Goal: Transaction & Acquisition: Purchase product/service

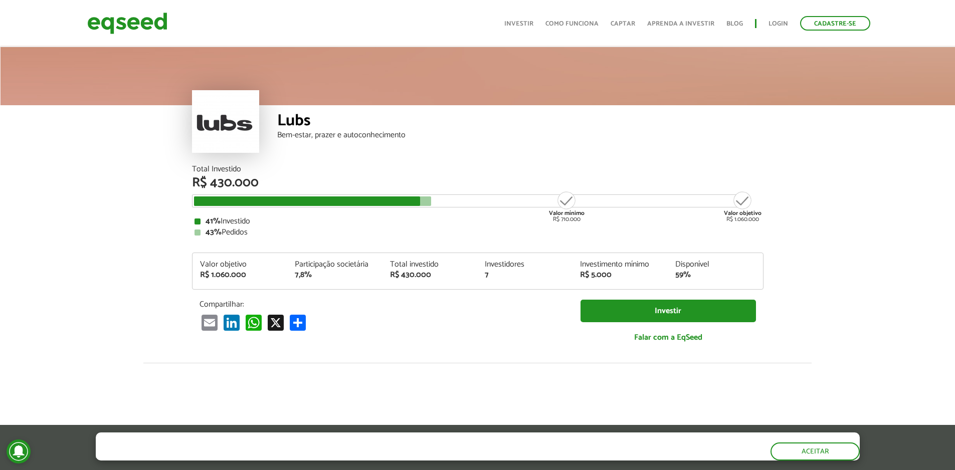
scroll to position [201, 0]
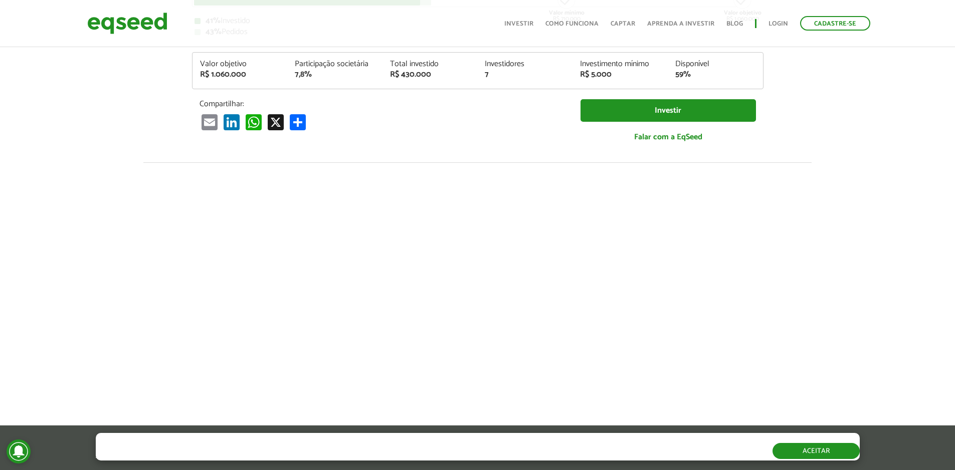
click at [817, 454] on button "Aceitar" at bounding box center [816, 451] width 87 height 16
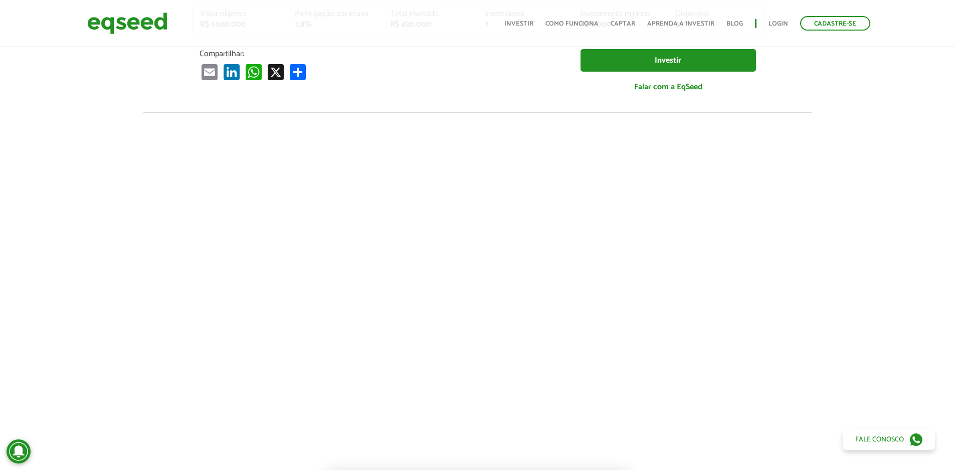
scroll to position [50, 0]
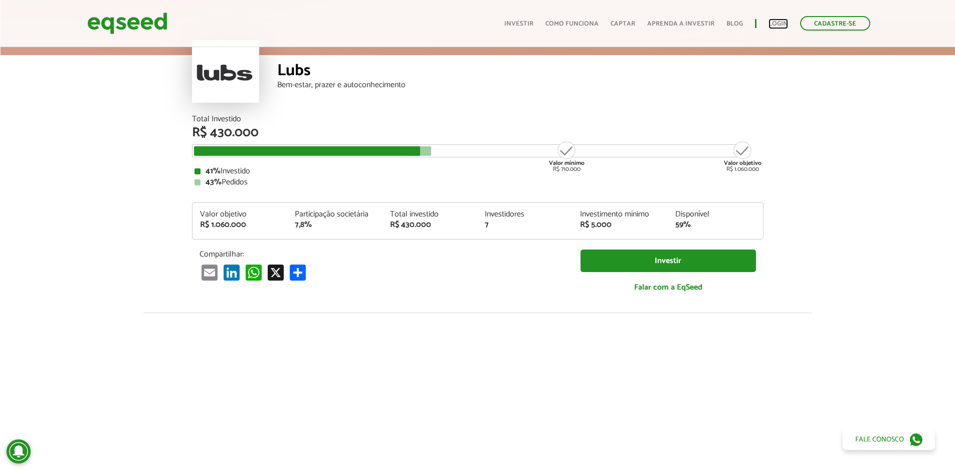
click at [780, 25] on link "Login" at bounding box center [779, 24] width 20 height 7
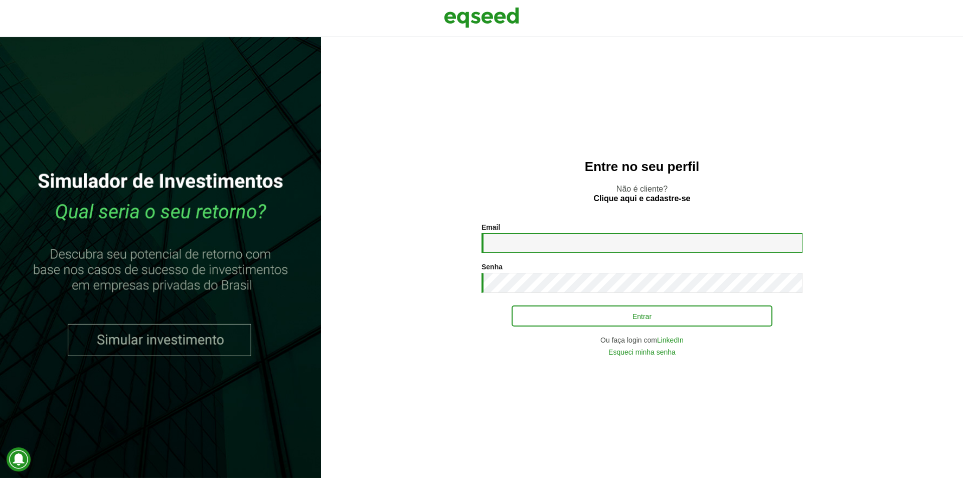
type input "**********"
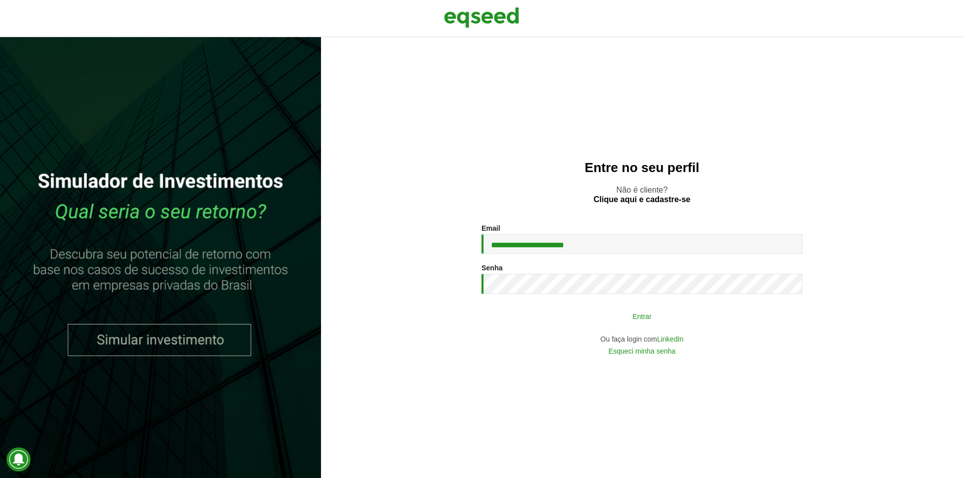
click at [637, 314] on button "Entrar" at bounding box center [642, 315] width 261 height 19
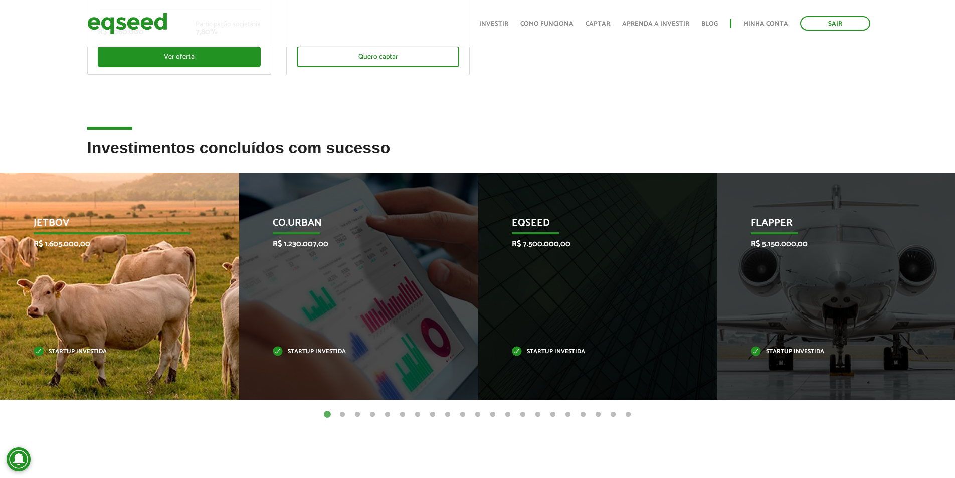
scroll to position [150, 0]
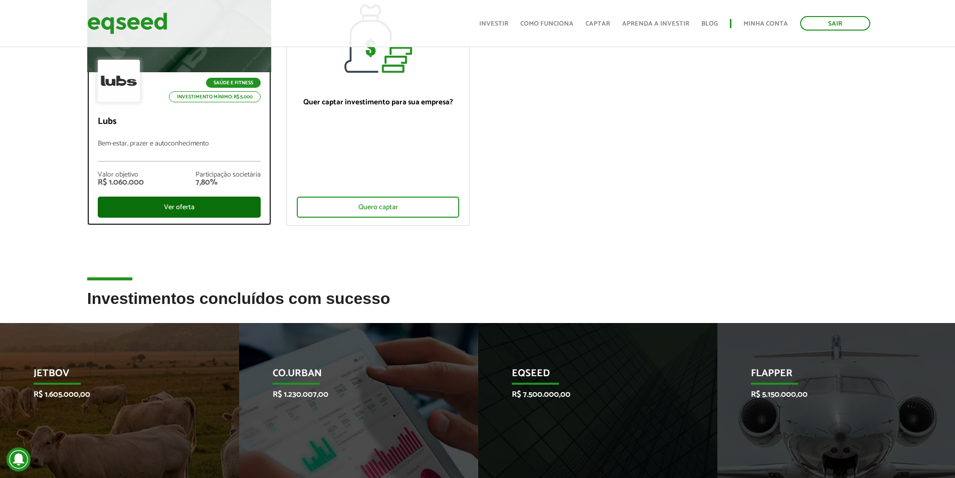
click at [187, 206] on div "Ver oferta" at bounding box center [179, 207] width 163 height 21
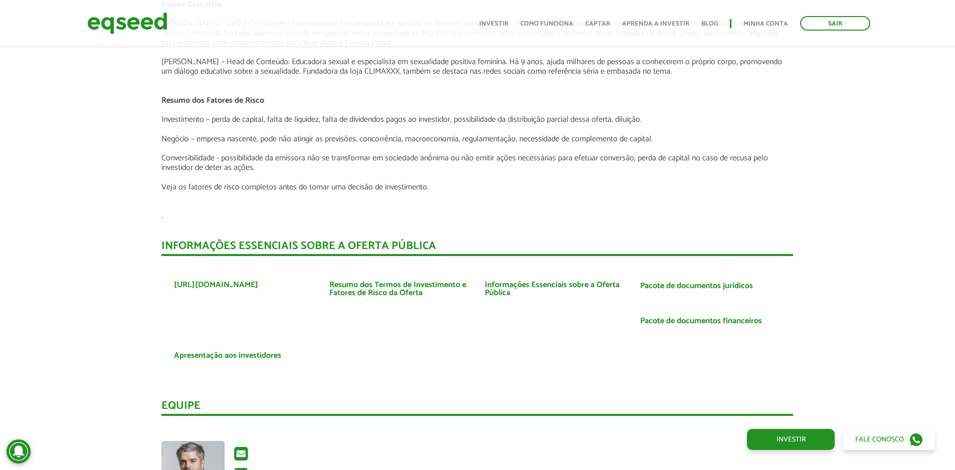
scroll to position [1755, 0]
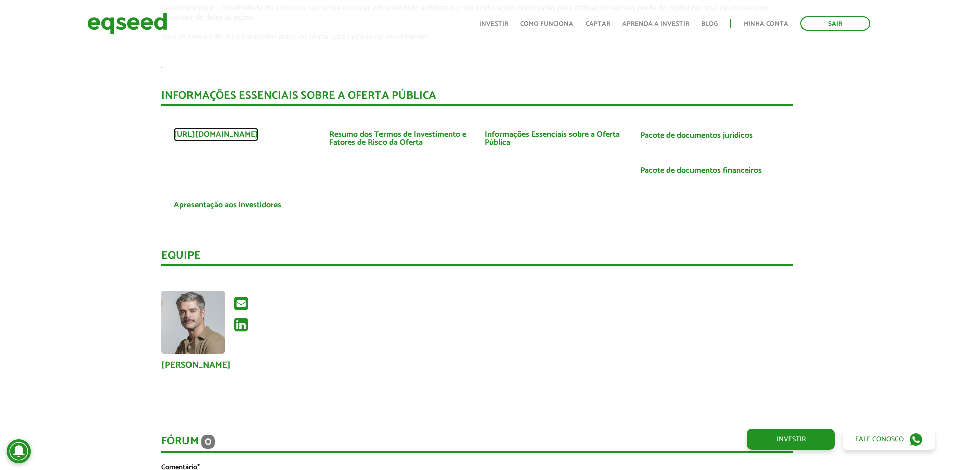
click at [190, 131] on link "[URL][DOMAIN_NAME]" at bounding box center [216, 135] width 84 height 8
click at [249, 202] on link "Apresentação aos investidores" at bounding box center [227, 206] width 107 height 8
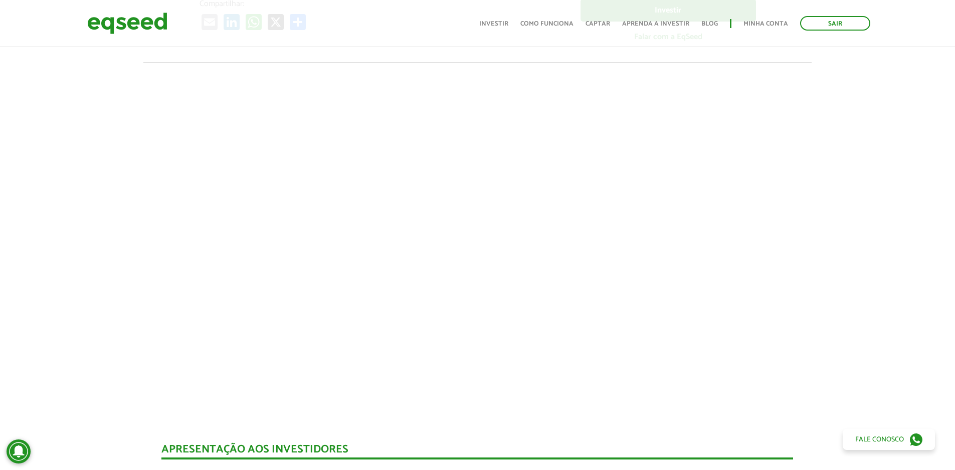
scroll to position [0, 0]
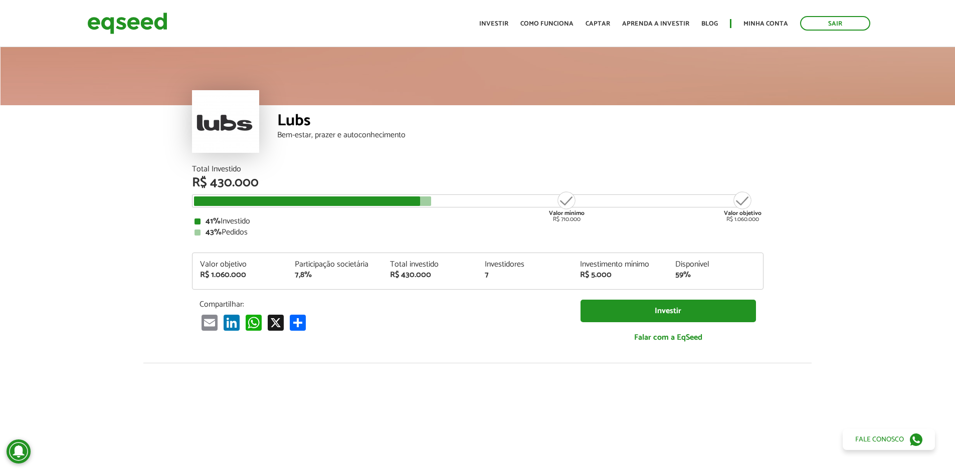
drag, startPoint x: 717, startPoint y: 224, endPoint x: 809, endPoint y: 230, distance: 92.0
click at [809, 230] on article "Lubs Bem-estar, prazer e autoconhecimento Total Investido R$ 430.000 Valor míni…" at bounding box center [477, 375] width 955 height 660
click at [805, 230] on article "Lubs Bem-estar, prazer e autoconhecimento Total Investido R$ 430.000 Valor míni…" at bounding box center [477, 375] width 955 height 660
click at [860, 307] on article "Lubs Bem-estar, prazer e autoconhecimento Total Investido R$ 430.000 Valor míni…" at bounding box center [477, 375] width 955 height 660
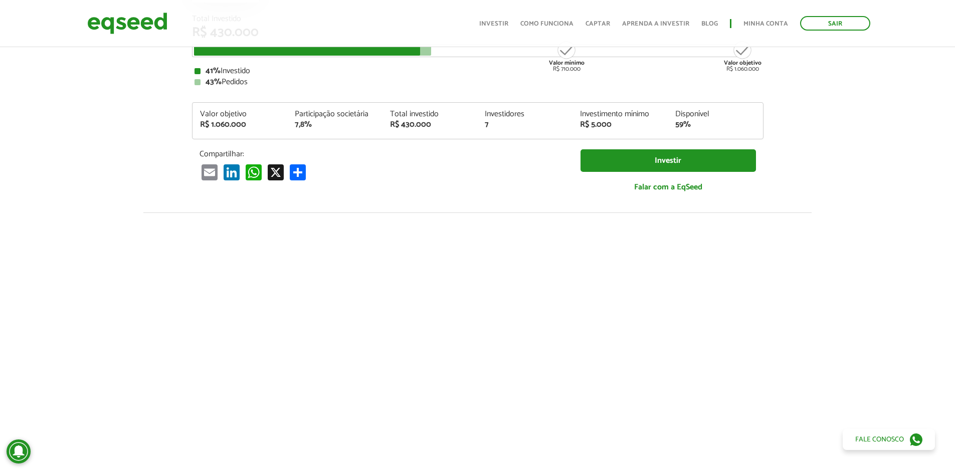
scroll to position [50, 0]
